Goal: Transaction & Acquisition: Subscribe to service/newsletter

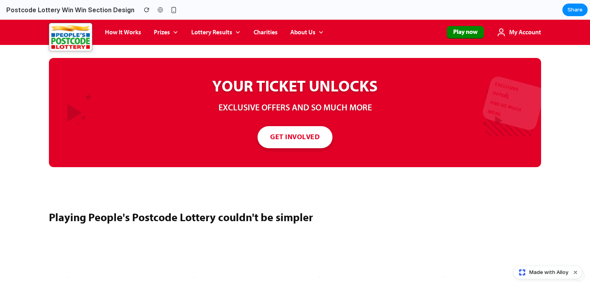
scroll to position [579, 0]
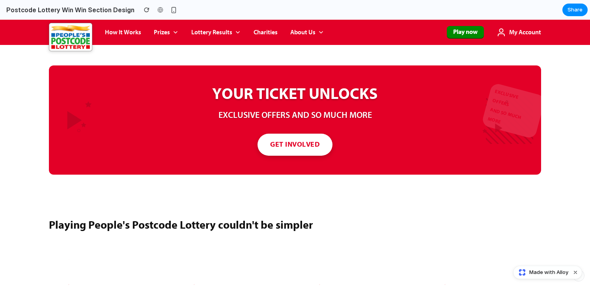
click at [318, 99] on h2 "YOUR TICKET UNLOCKS" at bounding box center [295, 93] width 236 height 19
click at [304, 145] on button "GET INVOLVED" at bounding box center [294, 144] width 75 height 22
click at [294, 142] on button "GET INVOLVED" at bounding box center [294, 144] width 75 height 22
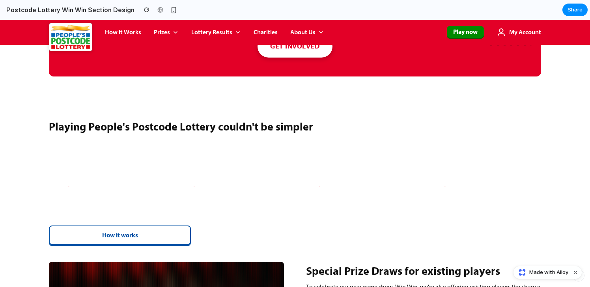
scroll to position [678, 0]
